Goal: Transaction & Acquisition: Purchase product/service

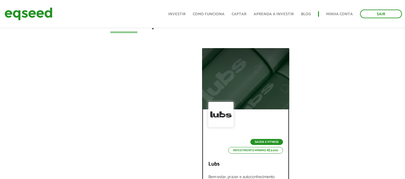
click at [243, 99] on div at bounding box center [245, 79] width 105 height 74
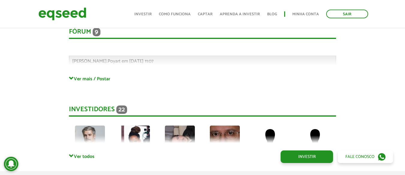
scroll to position [1321, 0]
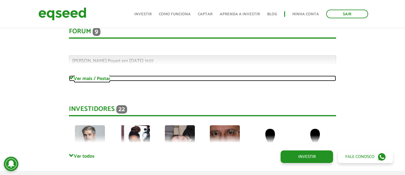
click at [86, 78] on link "Ver mais / Postar" at bounding box center [202, 78] width 267 height 6
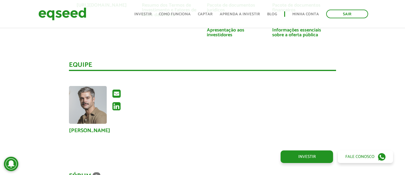
scroll to position [1179, 0]
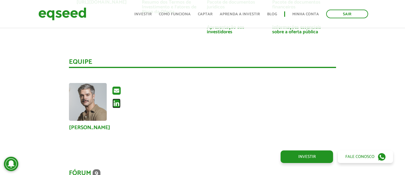
click at [114, 102] on icon at bounding box center [116, 104] width 8 height 10
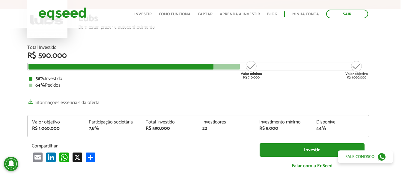
scroll to position [97, 4]
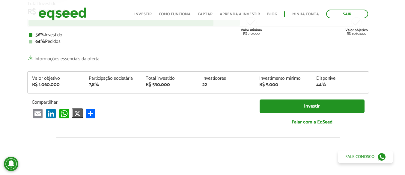
click at [74, 114] on link "X" at bounding box center [77, 113] width 12 height 10
